Goal: Information Seeking & Learning: Learn about a topic

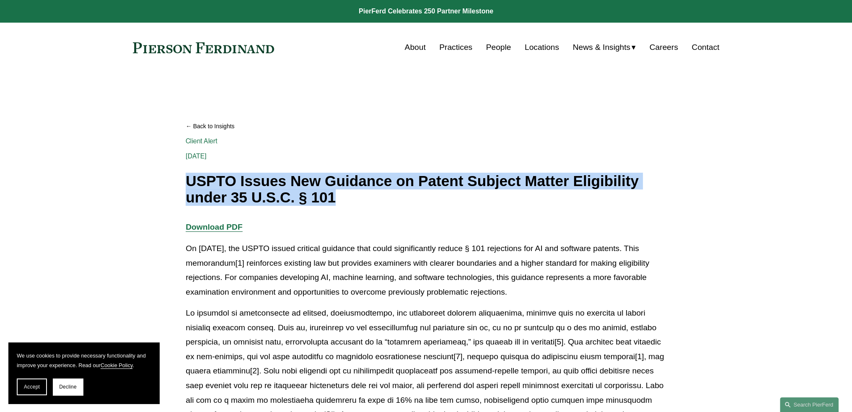
drag, startPoint x: 189, startPoint y: 177, endPoint x: 652, endPoint y: 196, distance: 464.2
click at [652, 196] on h1 "USPTO Issues New Guidance on Patent Subject Matter Eligibility under 35 U.S.C. …" at bounding box center [426, 189] width 481 height 32
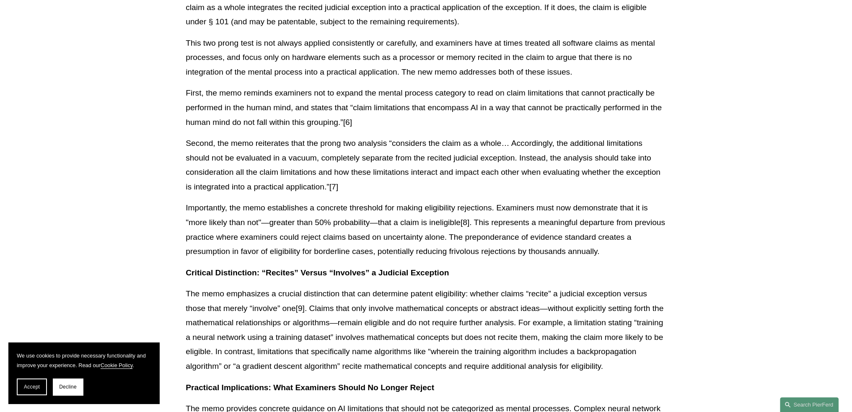
scroll to position [587, 0]
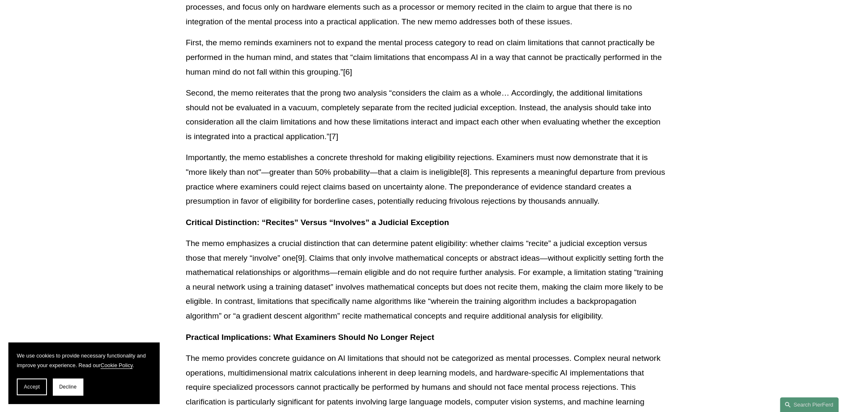
click at [240, 218] on strong "Critical Distinction: “Recites” Versus “Involves” a Judicial Exception" at bounding box center [317, 222] width 263 height 9
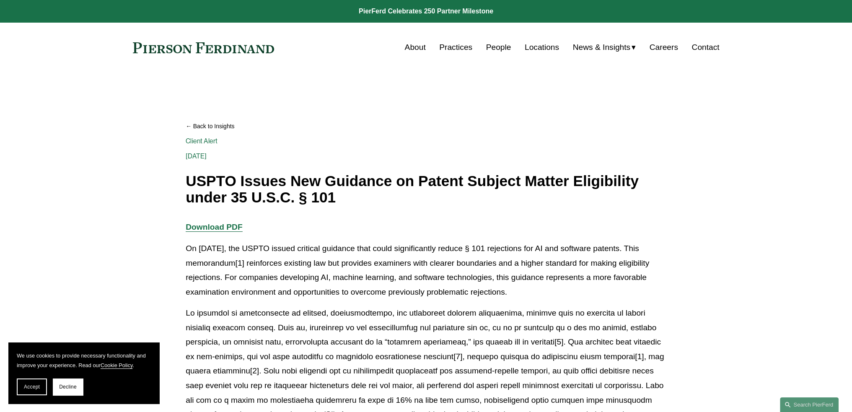
scroll to position [84, 0]
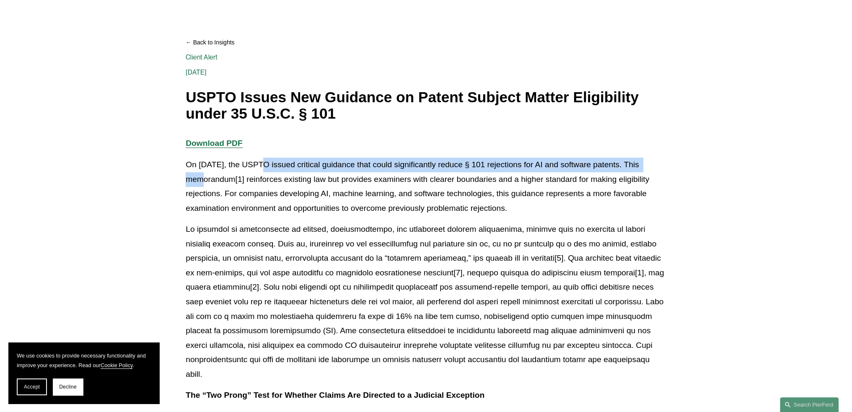
drag, startPoint x: 256, startPoint y: 163, endPoint x: 656, endPoint y: 162, distance: 399.7
click at [656, 162] on p "On [DATE], the USPTO issued critical guidance that could significantly reduce §…" at bounding box center [426, 187] width 481 height 58
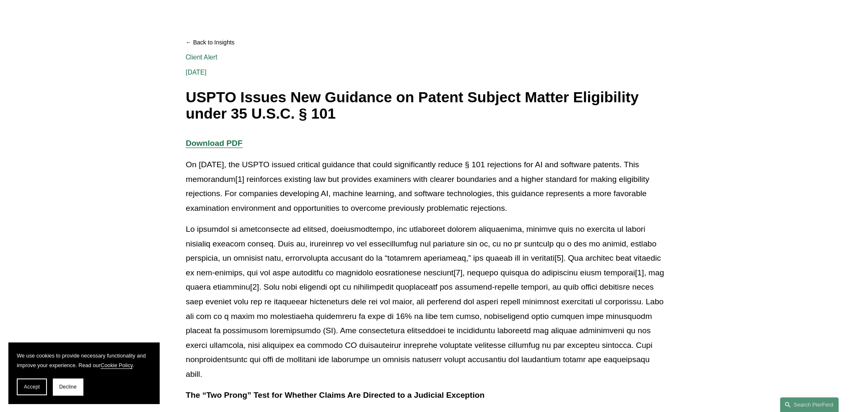
drag, startPoint x: 229, startPoint y: 186, endPoint x: 191, endPoint y: 182, distance: 38.3
click at [228, 186] on p "On [DATE], the USPTO issued critical guidance that could significantly reduce §…" at bounding box center [426, 187] width 481 height 58
drag, startPoint x: 186, startPoint y: 179, endPoint x: 556, endPoint y: 207, distance: 371.1
click at [556, 207] on p "On [DATE], the USPTO issued critical guidance that could significantly reduce §…" at bounding box center [426, 187] width 481 height 58
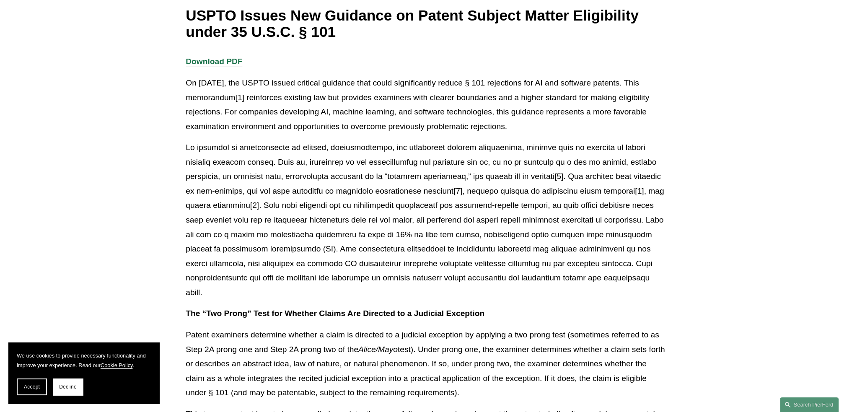
scroll to position [168, 0]
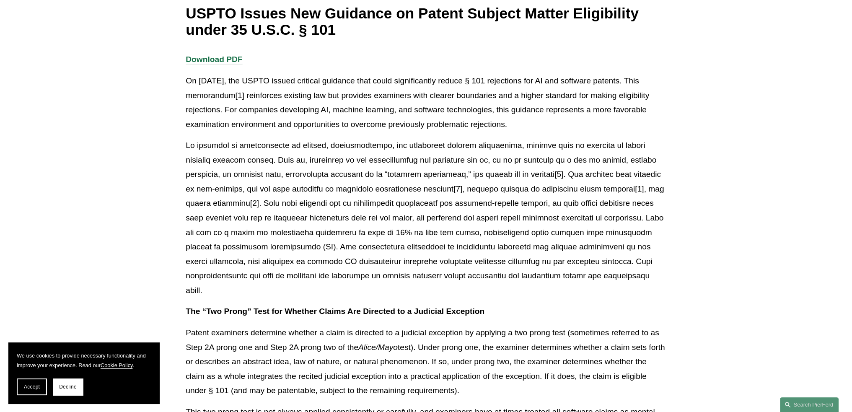
click at [526, 151] on p at bounding box center [426, 217] width 481 height 159
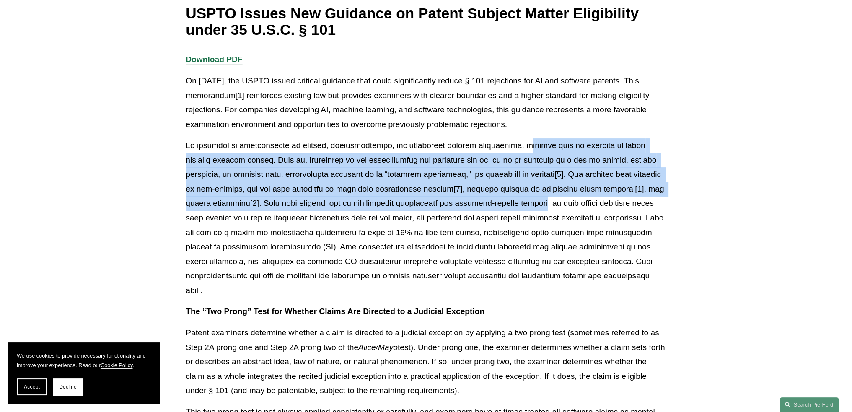
drag, startPoint x: 505, startPoint y: 145, endPoint x: 510, endPoint y: 207, distance: 61.8
click at [510, 207] on p at bounding box center [426, 217] width 481 height 159
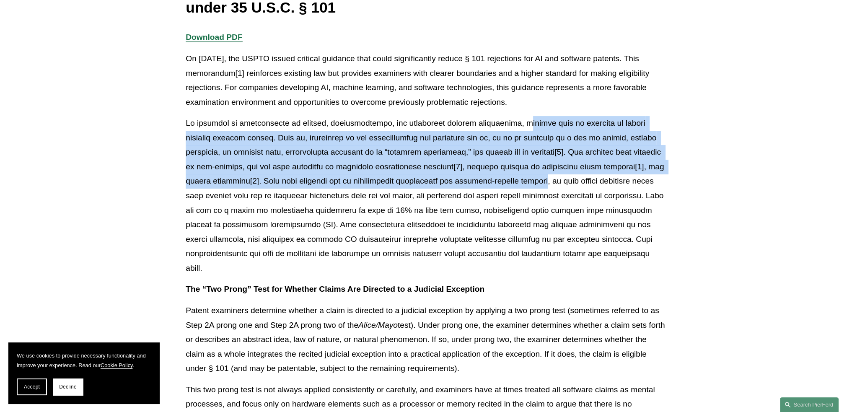
scroll to position [210, 0]
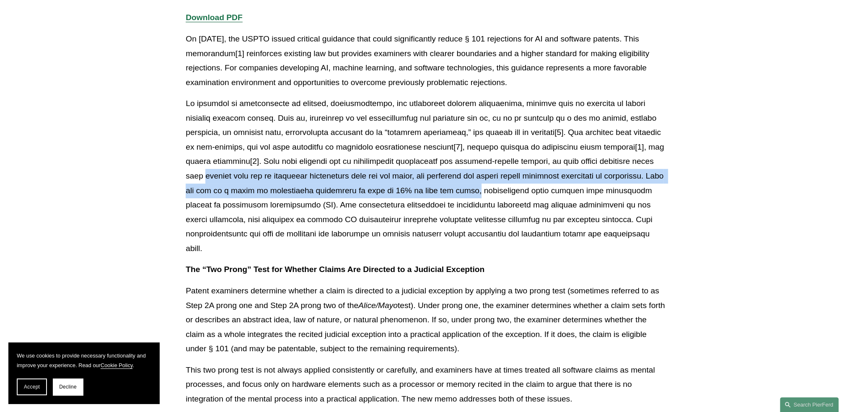
drag, startPoint x: 188, startPoint y: 177, endPoint x: 466, endPoint y: 191, distance: 278.2
click at [466, 191] on p at bounding box center [426, 175] width 481 height 159
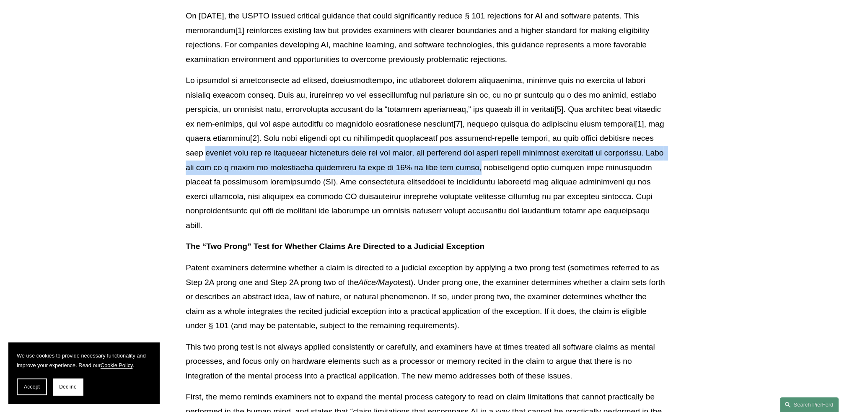
scroll to position [251, 0]
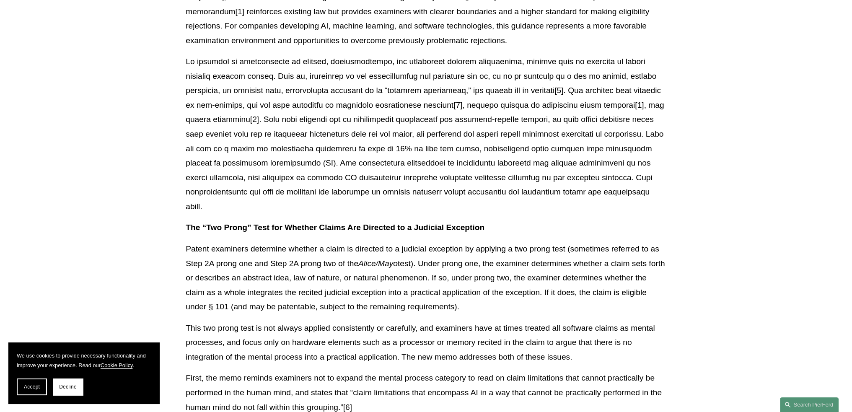
click at [498, 147] on p at bounding box center [426, 133] width 481 height 159
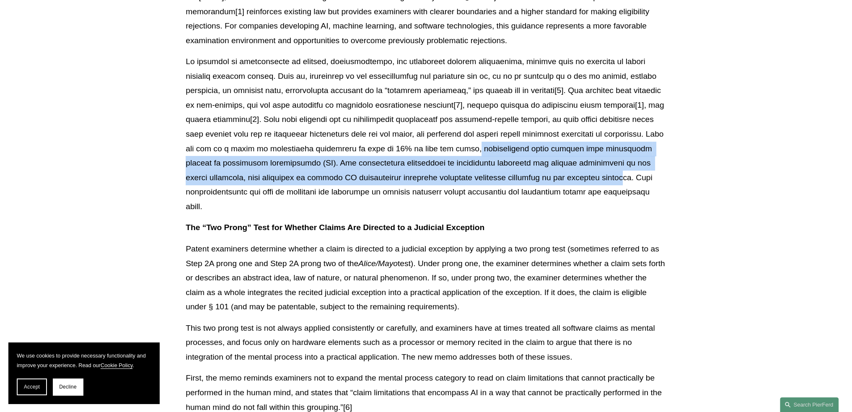
drag, startPoint x: 466, startPoint y: 151, endPoint x: 534, endPoint y: 182, distance: 74.5
click at [534, 182] on p at bounding box center [426, 133] width 481 height 159
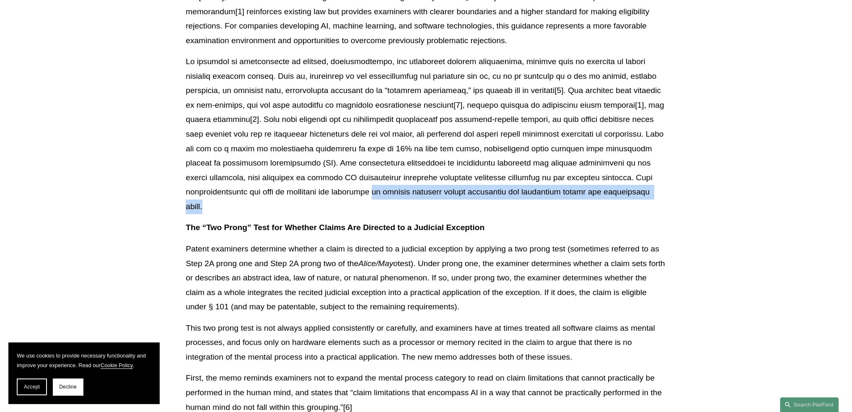
drag, startPoint x: 266, startPoint y: 194, endPoint x: 565, endPoint y: 191, distance: 298.3
click at [565, 191] on p at bounding box center [426, 133] width 481 height 159
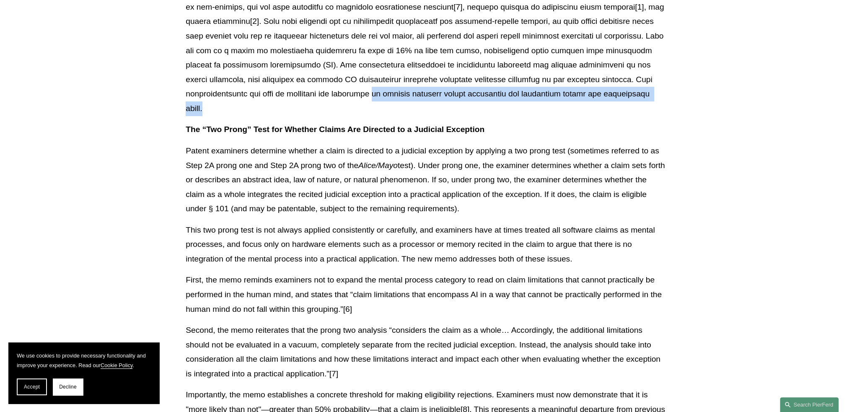
scroll to position [377, 0]
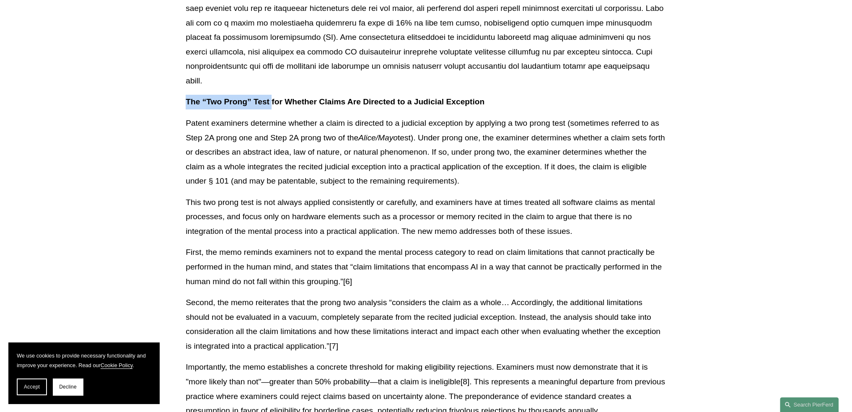
drag, startPoint x: 187, startPoint y: 88, endPoint x: 271, endPoint y: 88, distance: 83.8
click at [271, 97] on strong "The “Two Prong” Test for Whether Claims Are Directed to a Judicial Exception" at bounding box center [335, 101] width 299 height 9
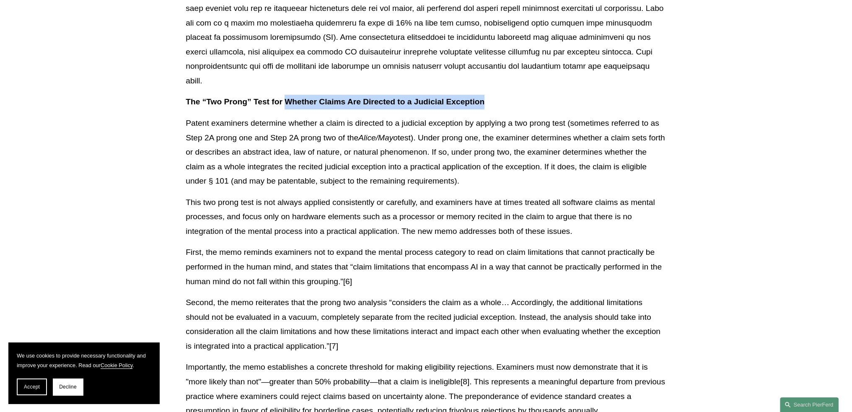
drag, startPoint x: 286, startPoint y: 88, endPoint x: 491, endPoint y: 85, distance: 204.5
click at [491, 95] on p "The “Two Prong” Test for Whether Claims Are Directed to a Judicial Exception" at bounding box center [426, 102] width 481 height 15
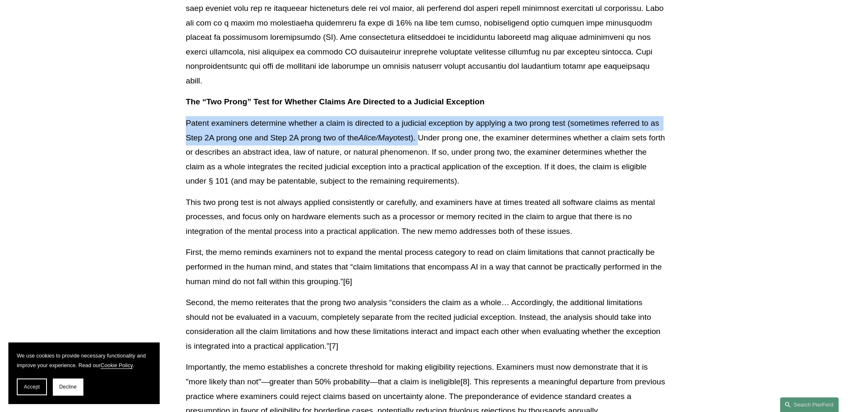
drag, startPoint x: 186, startPoint y: 109, endPoint x: 422, endPoint y: 127, distance: 237.5
click at [422, 127] on p "Patent examiners determine whether a claim is directed to a judicial exception …" at bounding box center [426, 152] width 481 height 72
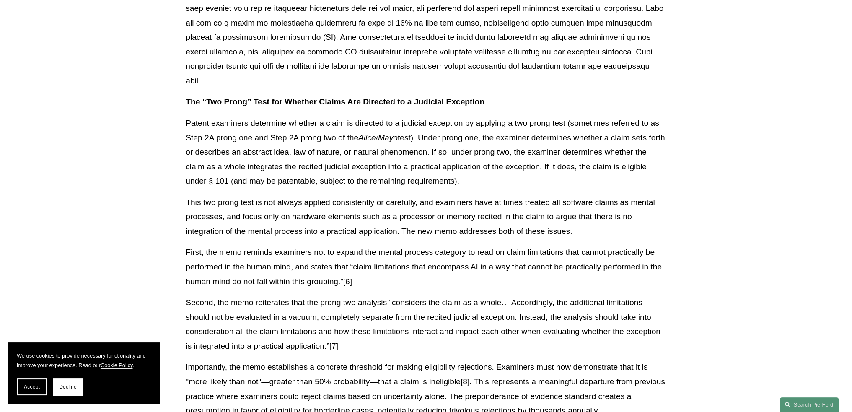
click at [317, 143] on p "Patent examiners determine whether a claim is directed to a judicial exception …" at bounding box center [426, 152] width 481 height 72
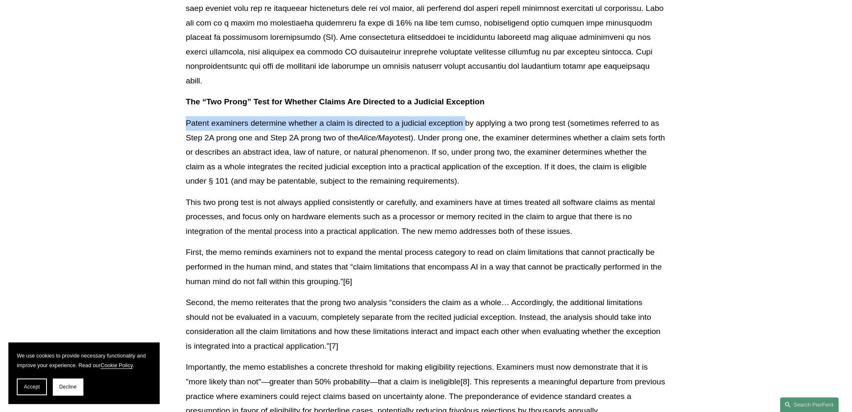
drag, startPoint x: 185, startPoint y: 111, endPoint x: 466, endPoint y: 111, distance: 280.3
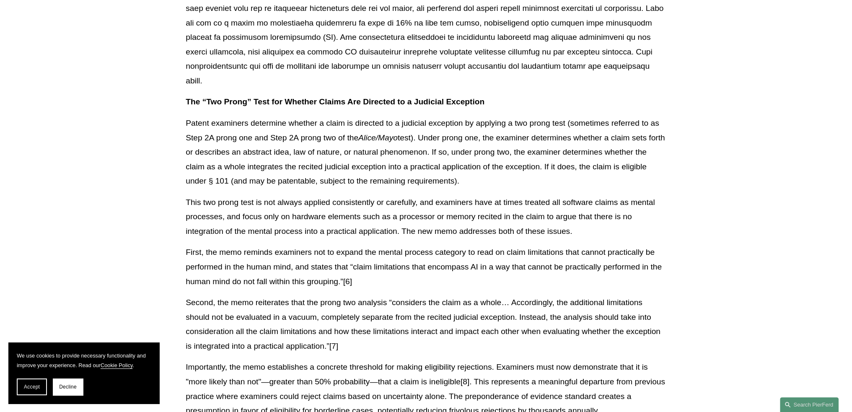
drag, startPoint x: 350, startPoint y: 122, endPoint x: 340, endPoint y: 123, distance: 10.1
click at [345, 123] on p "Patent examiners determine whether a claim is directed to a judicial exception …" at bounding box center [426, 152] width 481 height 72
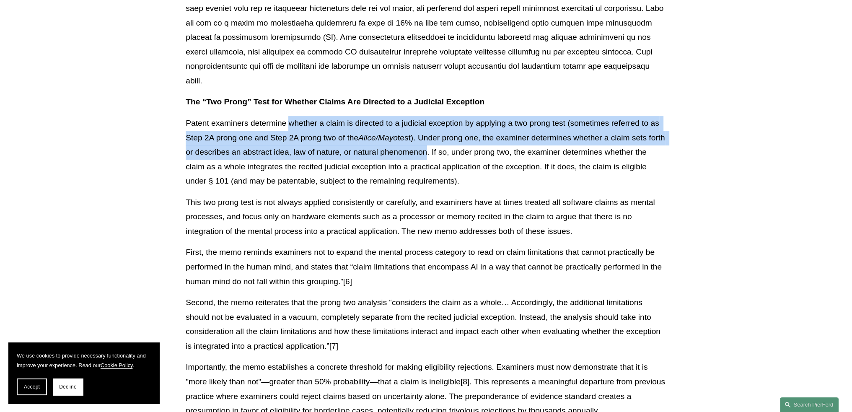
drag, startPoint x: 290, startPoint y: 109, endPoint x: 444, endPoint y: 136, distance: 156.5
click at [444, 136] on p "Patent examiners determine whether a claim is directed to a judicial exception …" at bounding box center [426, 152] width 481 height 72
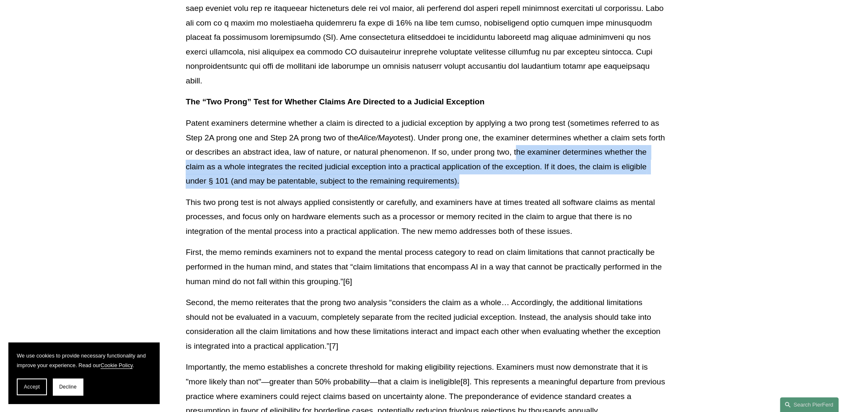
drag, startPoint x: 535, startPoint y: 137, endPoint x: 588, endPoint y: 164, distance: 60.0
click at [588, 164] on p "Patent examiners determine whether a claim is directed to a judicial exception …" at bounding box center [426, 152] width 481 height 72
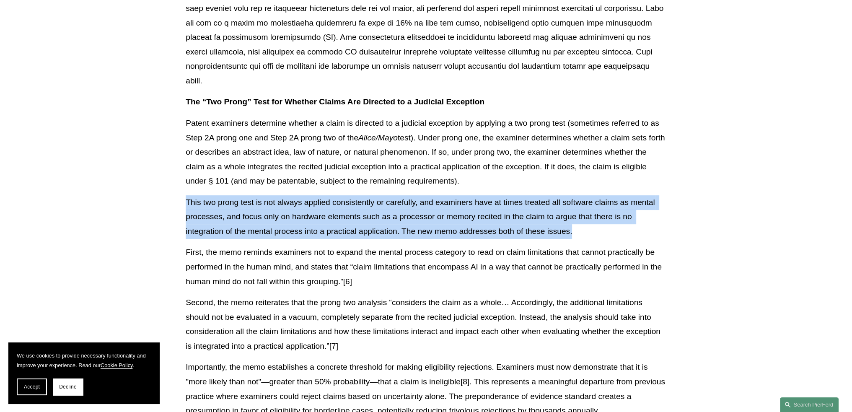
drag, startPoint x: 187, startPoint y: 189, endPoint x: 582, endPoint y: 222, distance: 395.7
click at [582, 222] on p "This two prong test is not always applied consistently or carefully, and examin…" at bounding box center [426, 217] width 481 height 44
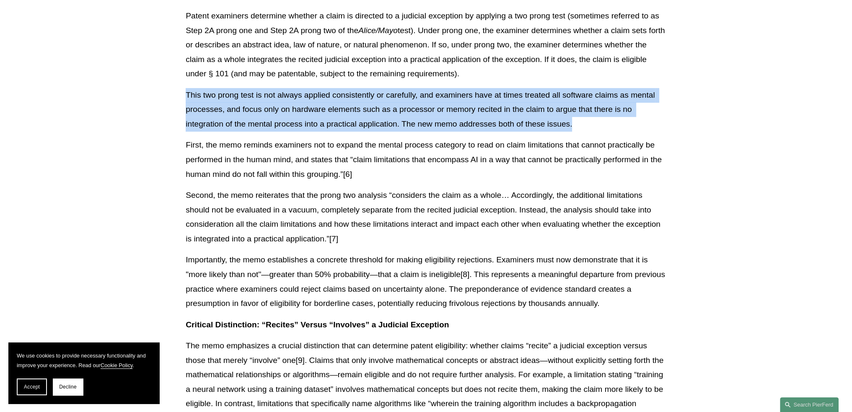
scroll to position [503, 0]
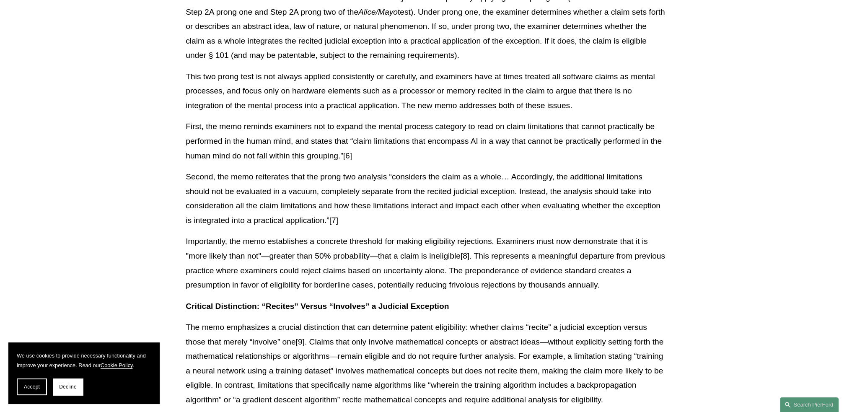
click at [236, 119] on p "First, the memo reminds examiners not to expand the mental process category to …" at bounding box center [426, 141] width 481 height 44
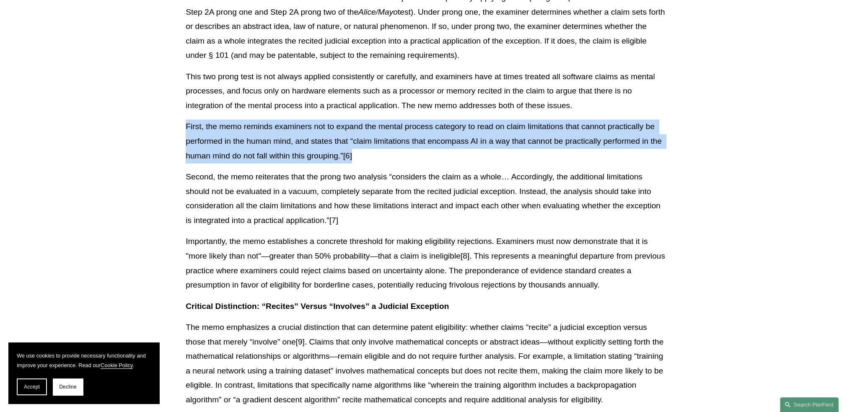
drag, startPoint x: 186, startPoint y: 111, endPoint x: 370, endPoint y: 140, distance: 186.6
click at [370, 140] on p "First, the memo reminds examiners not to expand the mental process category to …" at bounding box center [426, 141] width 481 height 44
click at [376, 147] on p "First, the memo reminds examiners not to expand the mental process category to …" at bounding box center [426, 141] width 481 height 44
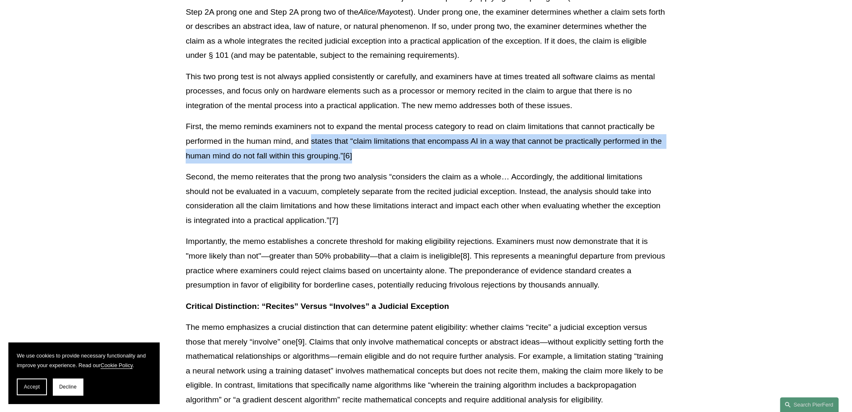
drag, startPoint x: 311, startPoint y: 126, endPoint x: 360, endPoint y: 140, distance: 50.9
click at [360, 140] on p "First, the memo reminds examiners not to expand the mental process category to …" at bounding box center [426, 141] width 481 height 44
click at [360, 144] on p "First, the memo reminds examiners not to expand the mental process category to …" at bounding box center [426, 141] width 481 height 44
drag, startPoint x: 310, startPoint y: 127, endPoint x: 354, endPoint y: 144, distance: 47.1
click at [354, 143] on p "First, the memo reminds examiners not to expand the mental process category to …" at bounding box center [426, 141] width 481 height 44
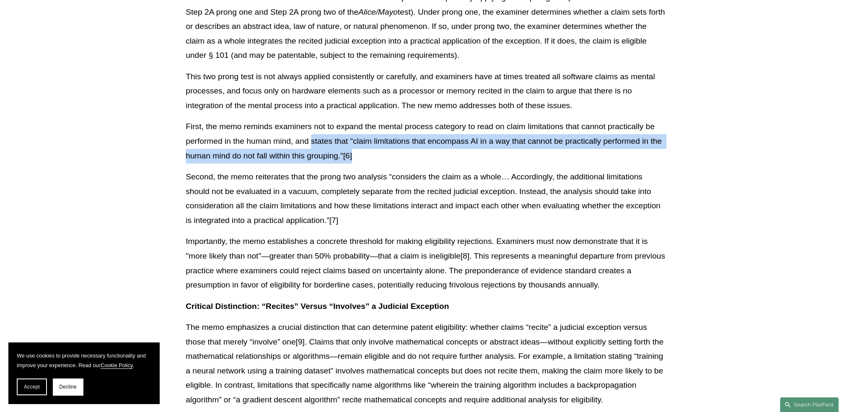
click at [365, 148] on p "First, the memo reminds examiners not to expand the mental process category to …" at bounding box center [426, 141] width 481 height 44
drag, startPoint x: 310, startPoint y: 127, endPoint x: 352, endPoint y: 145, distance: 46.2
click at [352, 145] on p "First, the memo reminds examiners not to expand the mental process category to …" at bounding box center [426, 141] width 481 height 44
click at [374, 144] on p "First, the memo reminds examiners not to expand the mental process category to …" at bounding box center [426, 141] width 481 height 44
drag, startPoint x: 315, startPoint y: 126, endPoint x: 363, endPoint y: 142, distance: 50.5
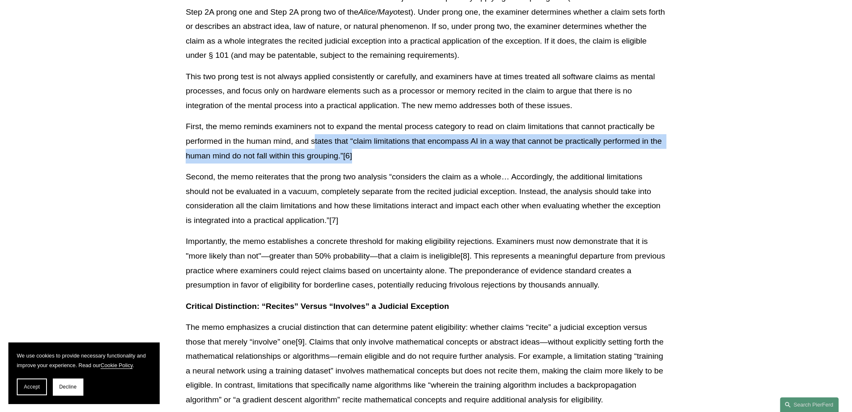
click at [363, 142] on p "First, the memo reminds examiners not to expand the mental process category to …" at bounding box center [426, 141] width 481 height 44
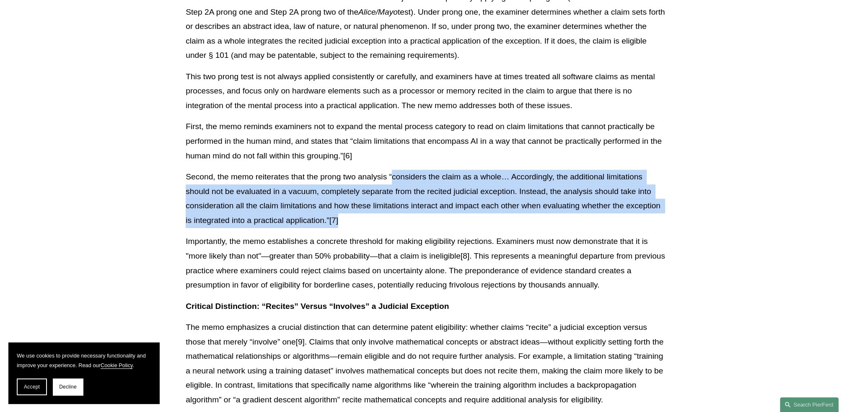
drag, startPoint x: 391, startPoint y: 163, endPoint x: 401, endPoint y: 204, distance: 41.5
click at [401, 204] on p "Second, the memo reiterates that the prong two analysis “considers the claim as…" at bounding box center [426, 199] width 481 height 58
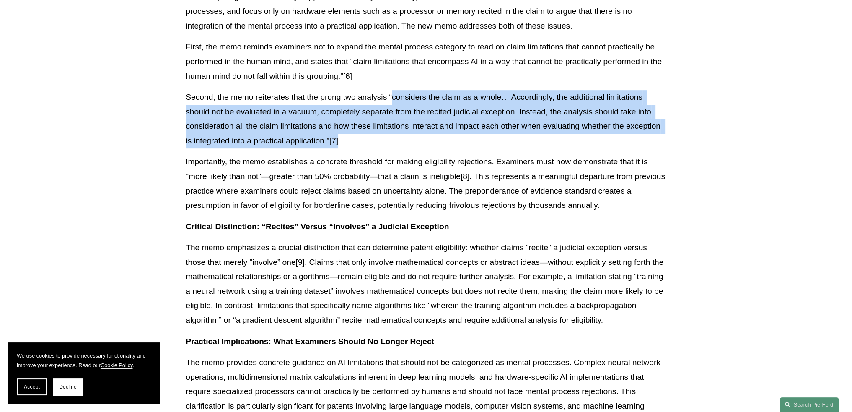
scroll to position [587, 0]
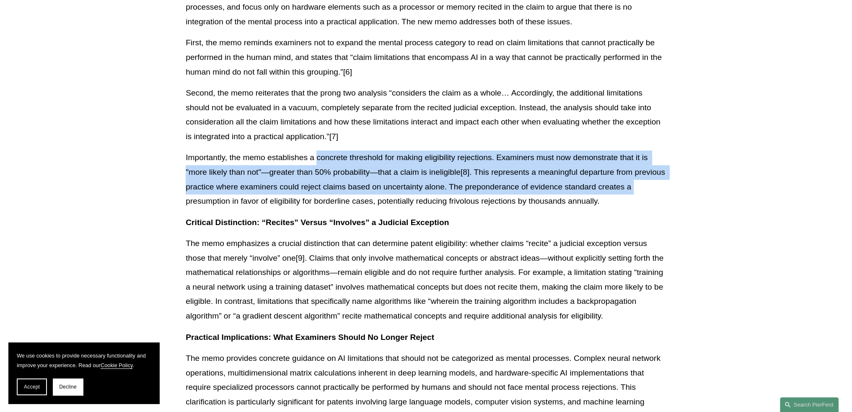
drag, startPoint x: 316, startPoint y: 143, endPoint x: 639, endPoint y: 174, distance: 324.1
click at [635, 175] on p "Importantly, the memo establishes a concrete threshold for making eligibility r…" at bounding box center [426, 179] width 481 height 58
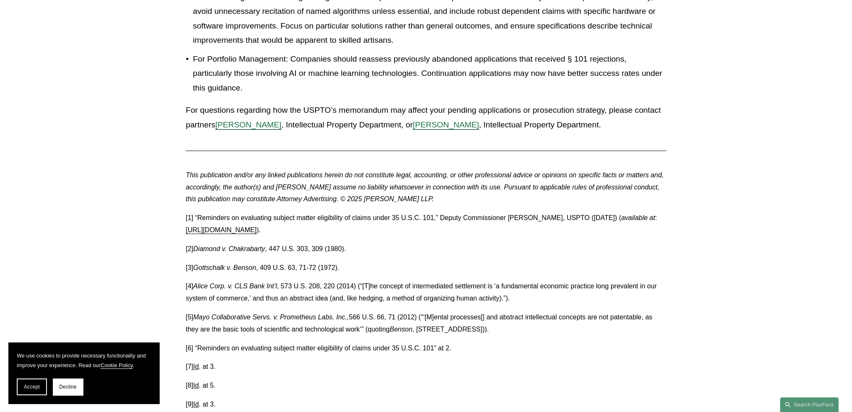
scroll to position [1299, 0]
click at [256, 225] on link "[URL][DOMAIN_NAME]" at bounding box center [221, 228] width 71 height 7
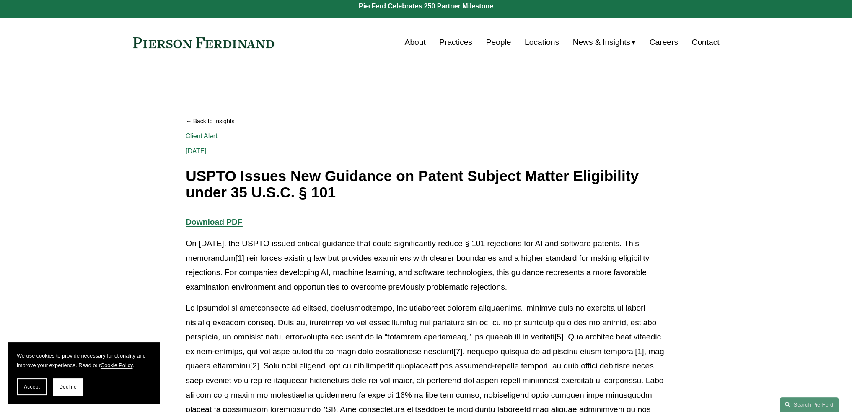
scroll to position [0, 0]
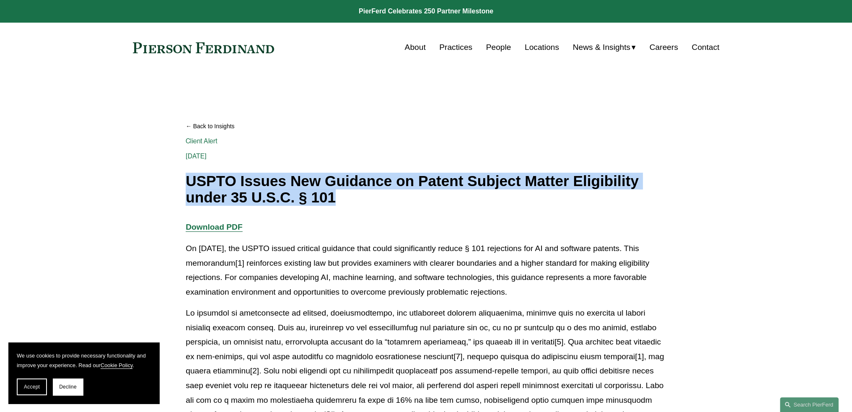
drag, startPoint x: 186, startPoint y: 176, endPoint x: 334, endPoint y: 202, distance: 149.6
click at [334, 202] on h1 "USPTO Issues New Guidance on Patent Subject Matter Eligibility under 35 U.S.C. …" at bounding box center [426, 189] width 481 height 32
copy h1 "USPTO Issues New Guidance on Patent Subject Matter Eligibility under 35 U.S.C. …"
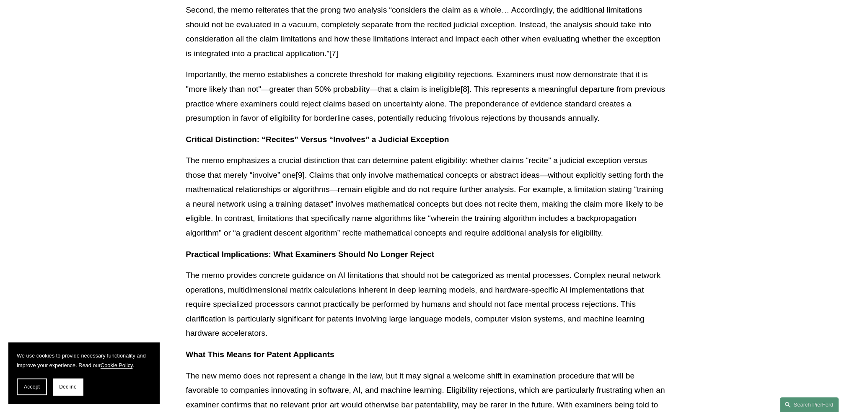
scroll to position [670, 0]
